Goal: Transaction & Acquisition: Obtain resource

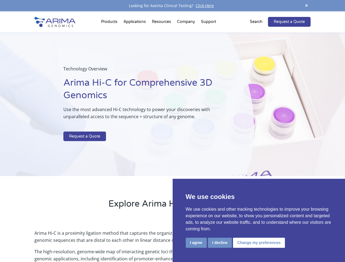
click at [172, 131] on p at bounding box center [144, 127] width 163 height 7
click at [196, 243] on button "I agree" at bounding box center [196, 243] width 21 height 10
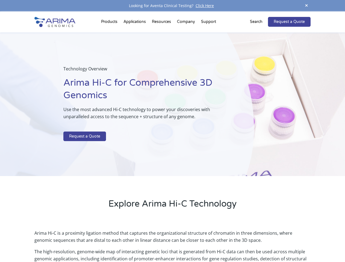
click at [219, 243] on p "Arima Hi-C is a proximity ligation method that captures the organizational stru…" at bounding box center [172, 238] width 276 height 19
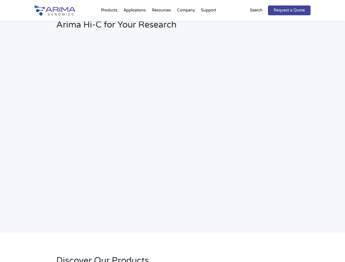
click at [306, 6] on link "Request a Quote" at bounding box center [289, 10] width 43 height 10
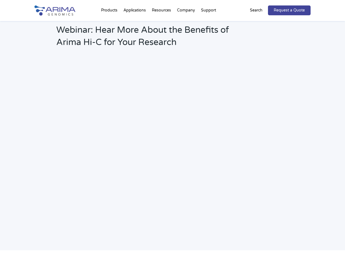
click at [110, 24] on h2 "Webinar: Hear More About the Benefits of Arima Hi-C for Your Research" at bounding box center [146, 38] width 181 height 29
click at [162, 24] on h2 "Webinar: Hear More About the Benefits of Arima Hi-C for Your Research" at bounding box center [146, 38] width 181 height 29
click at [186, 24] on h2 "Webinar: Hear More About the Benefits of Arima Hi-C for Your Research" at bounding box center [146, 38] width 181 height 29
click at [208, 24] on h2 "Webinar: Hear More About the Benefits of Arima Hi-C for Your Research" at bounding box center [146, 38] width 181 height 29
